Goal: Task Accomplishment & Management: Manage account settings

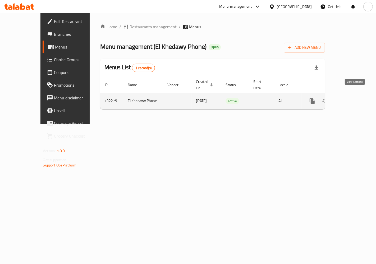
click at [357, 95] on link "enhanced table" at bounding box center [350, 101] width 13 height 13
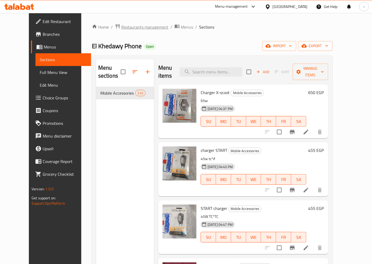
click at [121, 25] on span "Restaurants management" at bounding box center [144, 27] width 47 height 6
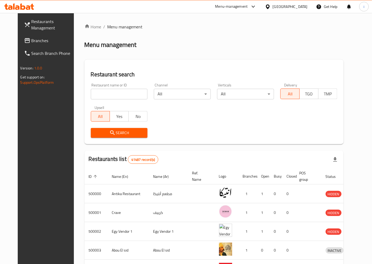
click at [39, 38] on span "Branches" at bounding box center [54, 40] width 44 height 6
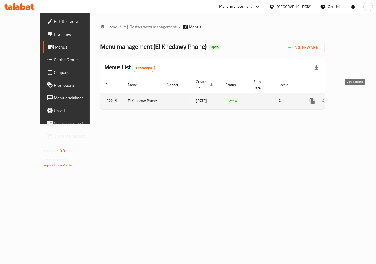
click at [357, 95] on link "enhanced table" at bounding box center [350, 101] width 13 height 13
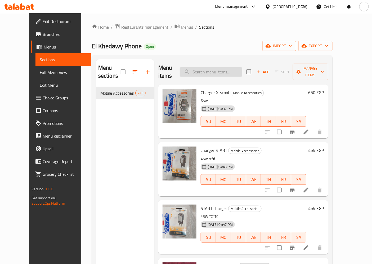
click at [215, 68] on input "search" at bounding box center [211, 71] width 62 height 9
paste input "Bubble gun"
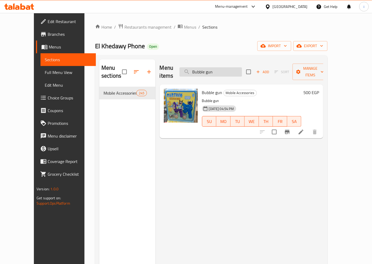
type input "Bubble gun"
click at [304, 129] on icon at bounding box center [301, 132] width 6 height 6
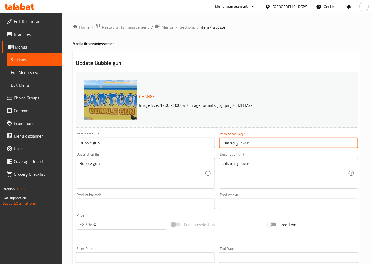
drag, startPoint x: 260, startPoint y: 143, endPoint x: 213, endPoint y: 183, distance: 61.3
click at [213, 183] on div "Change Image Size: 1200 x 800 px / Image formats: jpg, png / 5MB Max. Item name…" at bounding box center [217, 187] width 287 height 236
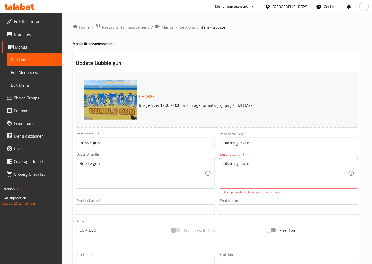
drag, startPoint x: 259, startPoint y: 156, endPoint x: 243, endPoint y: 159, distance: 16.2
click at [240, 156] on div "Description (Ar) مسدس فقعات Description (Ar) Description should be unique from …" at bounding box center [288, 173] width 139 height 42
drag, startPoint x: 255, startPoint y: 166, endPoint x: 226, endPoint y: 169, distance: 30.0
drag, startPoint x: 252, startPoint y: 147, endPoint x: 227, endPoint y: 145, distance: 25.0
click at [227, 145] on input "مسدس فقعات" at bounding box center [288, 142] width 139 height 11
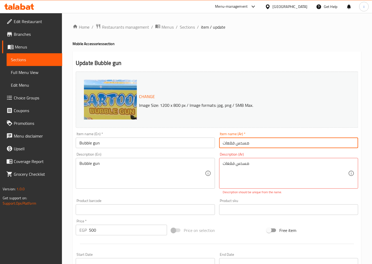
click at [226, 156] on div "Description (Ar) مسدس فقعات Description (Ar) Description should be unique from …" at bounding box center [288, 173] width 139 height 42
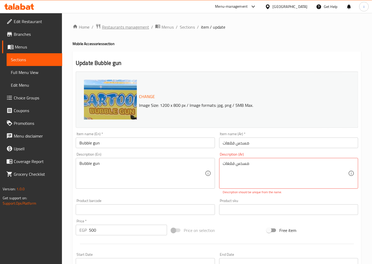
click at [128, 26] on span "Restaurants management" at bounding box center [125, 27] width 47 height 6
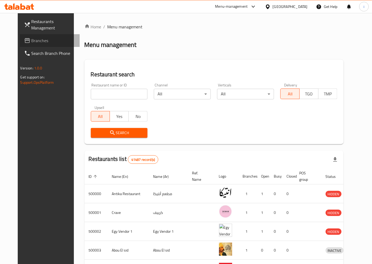
click at [32, 39] on span "Branches" at bounding box center [54, 40] width 44 height 6
